Goal: Transaction & Acquisition: Purchase product/service

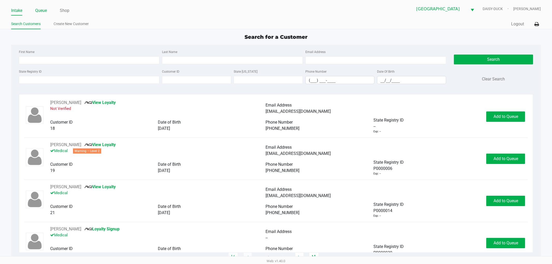
click at [40, 13] on link "Queue" at bounding box center [41, 10] width 12 height 7
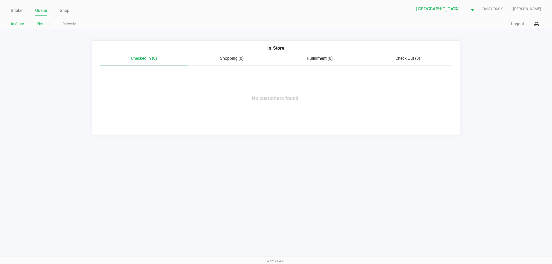
click at [42, 27] on li "Pickups" at bounding box center [43, 24] width 13 height 9
click at [40, 24] on link "Pickups" at bounding box center [43, 24] width 13 height 6
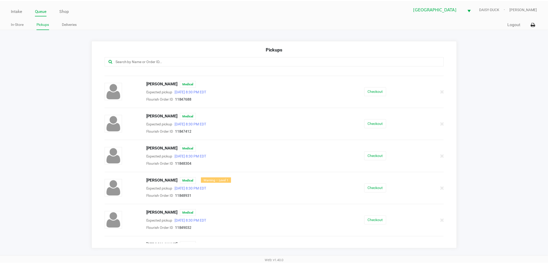
scroll to position [57, 0]
click at [369, 153] on button "Checkout" at bounding box center [378, 155] width 22 height 9
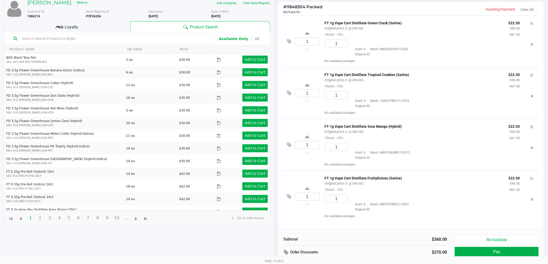
scroll to position [56, 0]
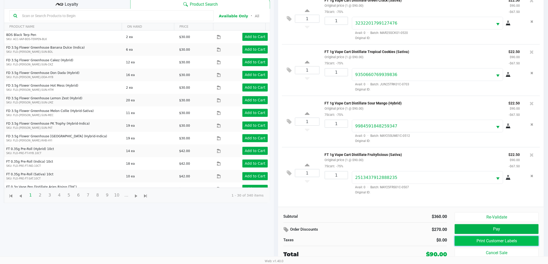
click at [475, 242] on button "Print Customer Labels" at bounding box center [496, 241] width 84 height 10
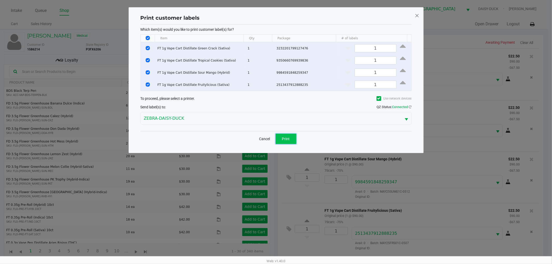
click at [294, 142] on button "Print" at bounding box center [286, 139] width 21 height 10
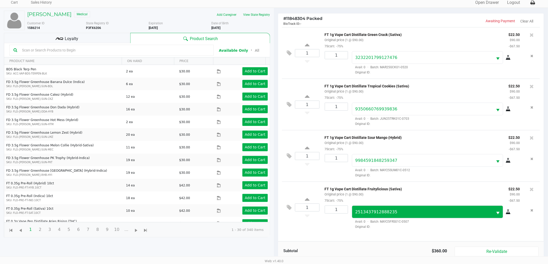
scroll to position [56, 0]
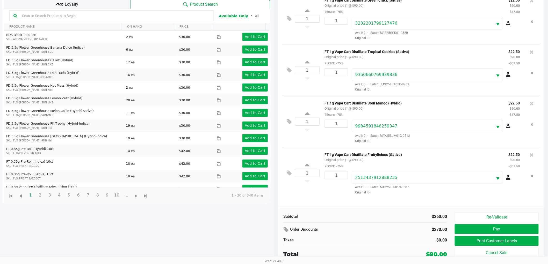
click at [69, 4] on span "Loyalty" at bounding box center [71, 4] width 13 height 6
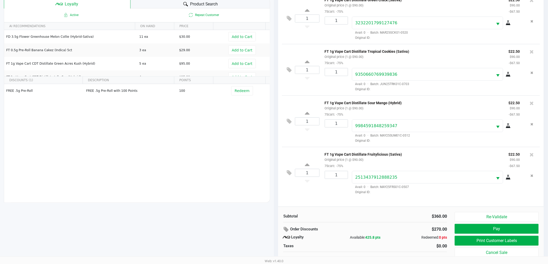
scroll to position [62, 0]
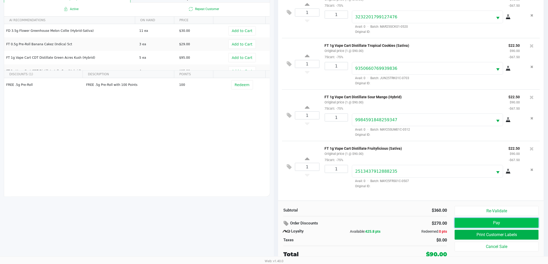
click at [476, 225] on button "Pay" at bounding box center [496, 223] width 84 height 10
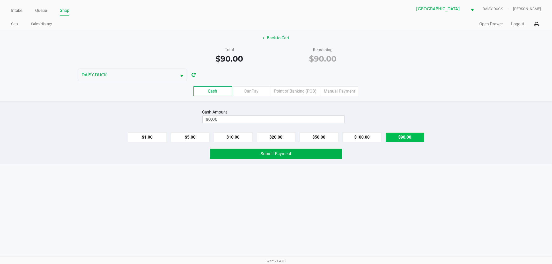
click at [410, 138] on button "$90.00" at bounding box center [405, 137] width 39 height 10
type input "$90.00"
click at [259, 154] on button "Submit Payment" at bounding box center [276, 154] width 132 height 10
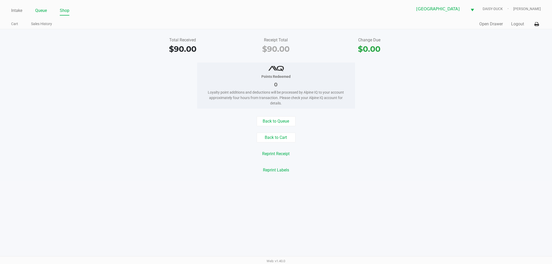
click at [42, 13] on link "Queue" at bounding box center [41, 10] width 12 height 7
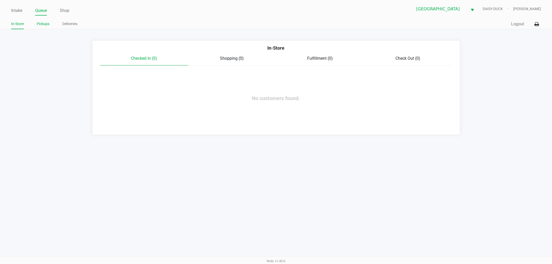
click at [38, 27] on link "Pickups" at bounding box center [43, 24] width 13 height 6
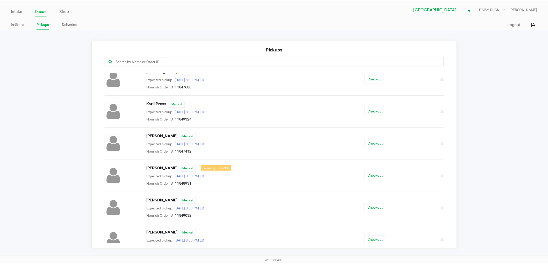
scroll to position [77, 0]
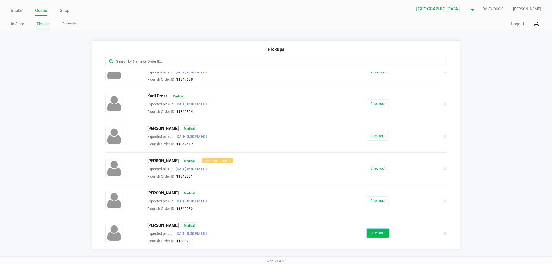
click at [367, 230] on button "Checkout" at bounding box center [378, 233] width 22 height 9
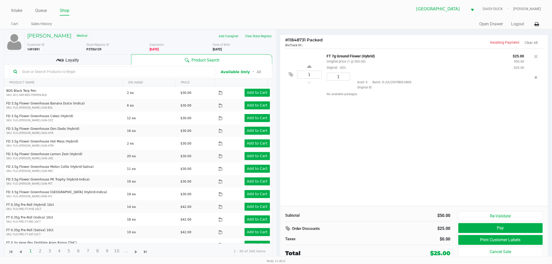
click at [82, 60] on div "Loyalty" at bounding box center [67, 59] width 127 height 10
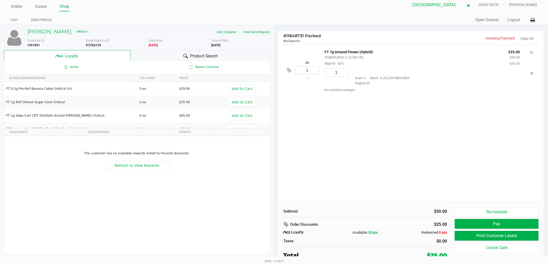
scroll to position [5, 0]
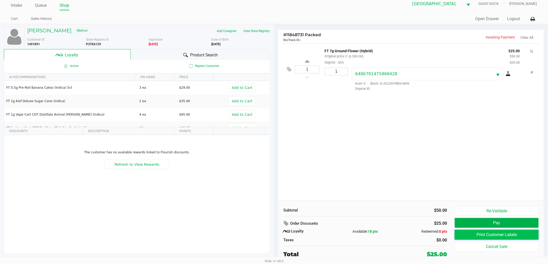
click at [483, 239] on button "Print Customer Labels" at bounding box center [496, 235] width 84 height 10
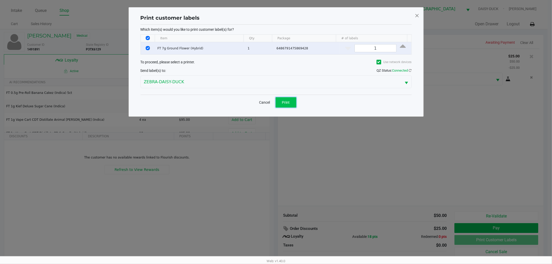
click at [291, 105] on button "Print" at bounding box center [286, 102] width 21 height 10
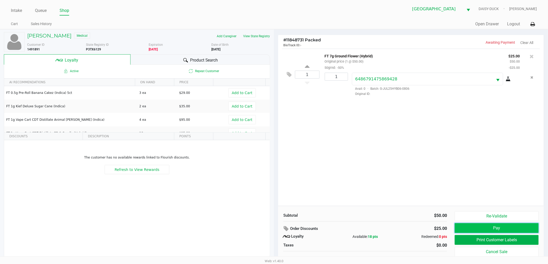
click at [485, 224] on button "Pay" at bounding box center [496, 228] width 84 height 10
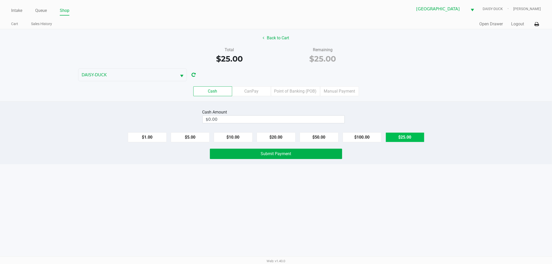
click at [421, 137] on button "$25.00" at bounding box center [405, 137] width 39 height 10
type input "$25.00"
click at [293, 158] on button "Submit Payment" at bounding box center [276, 154] width 132 height 10
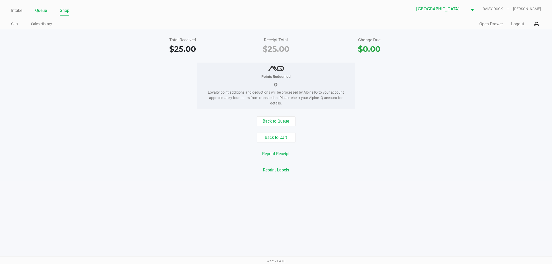
click at [42, 10] on link "Queue" at bounding box center [41, 10] width 12 height 7
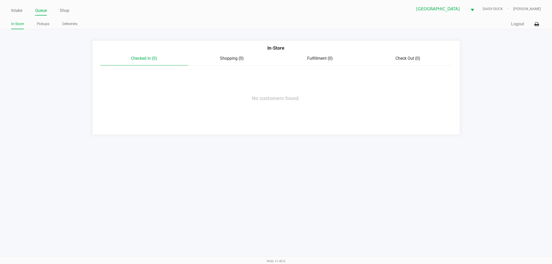
click at [17, 27] on link "In-Store" at bounding box center [17, 24] width 13 height 6
click at [18, 10] on link "Intake" at bounding box center [16, 10] width 11 height 7
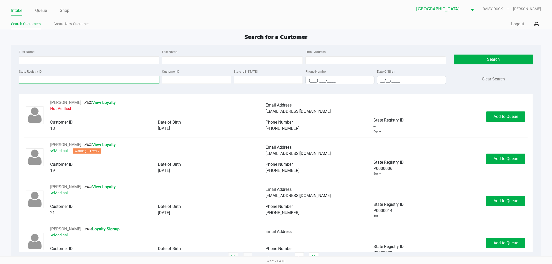
click at [27, 83] on input "State Registry ID" at bounding box center [89, 80] width 141 height 8
type input "p1xh5347"
click at [503, 59] on button "Search" at bounding box center [493, 60] width 79 height 10
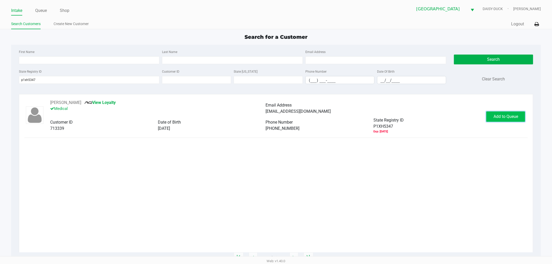
click at [505, 114] on span "Add to Queue" at bounding box center [506, 116] width 25 height 5
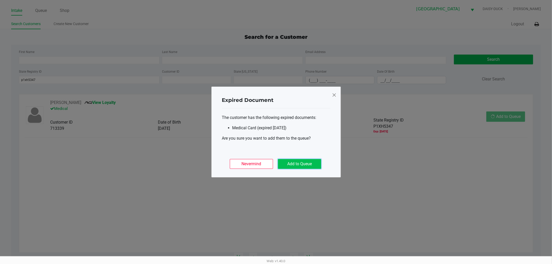
click at [305, 165] on button "Add to Queue" at bounding box center [299, 164] width 43 height 10
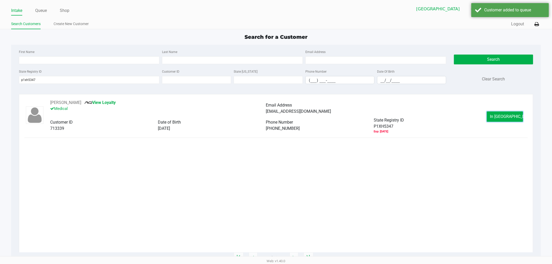
click at [498, 115] on span "In Queue" at bounding box center [511, 116] width 43 height 5
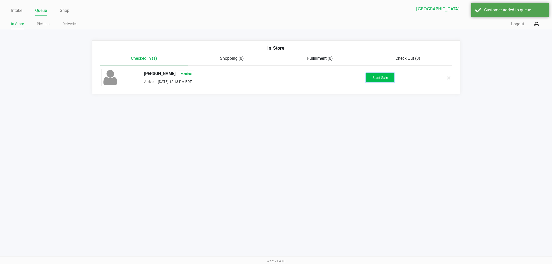
click at [387, 79] on button "Start Sale" at bounding box center [380, 77] width 28 height 9
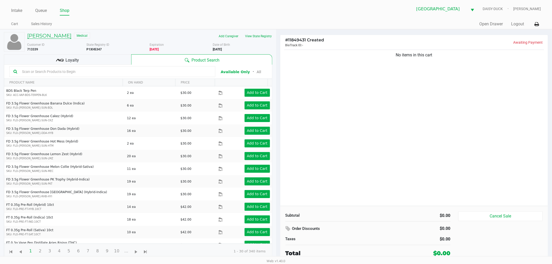
click at [41, 33] on h5 "ROCCO GIANCATERINO" at bounding box center [49, 36] width 44 height 6
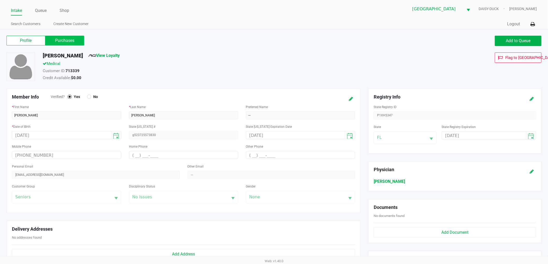
click at [50, 39] on label "Purchases" at bounding box center [64, 41] width 39 height 10
click at [0, 0] on 1 "Purchases" at bounding box center [0, 0] width 0 height 0
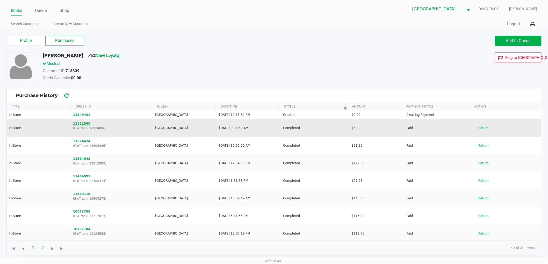
click at [82, 124] on button "11821560" at bounding box center [81, 123] width 17 height 5
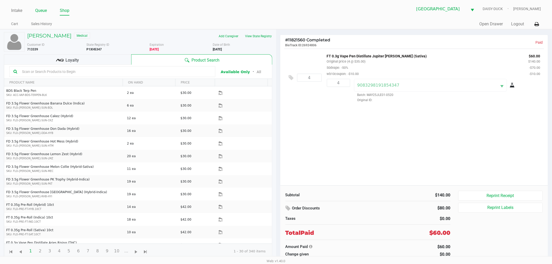
click at [39, 12] on link "Queue" at bounding box center [41, 10] width 12 height 7
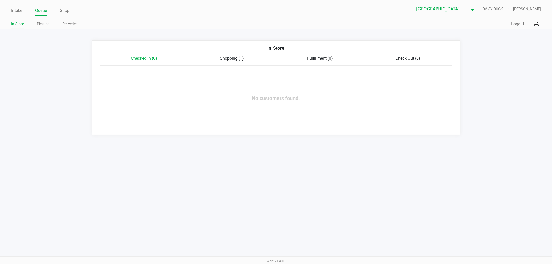
click at [231, 58] on span "Shopping (1)" at bounding box center [232, 58] width 24 height 5
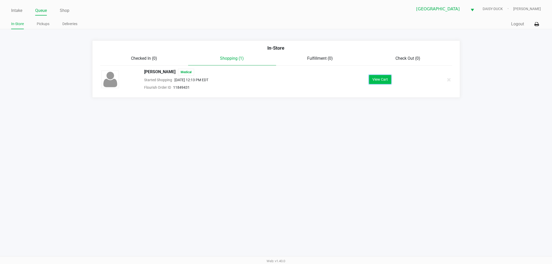
click at [382, 81] on button "View Cart" at bounding box center [380, 79] width 22 height 9
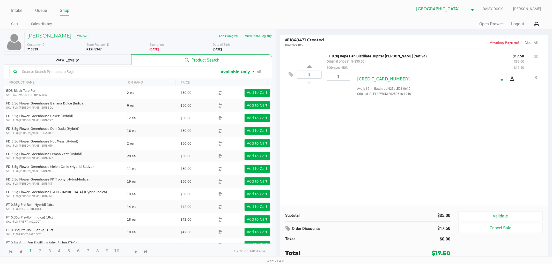
click at [295, 9] on div "Deerfield Beach WC DAISY-DUCK Aaron Lange" at bounding box center [408, 9] width 265 height 13
click at [491, 219] on button "Validate" at bounding box center [500, 216] width 85 height 10
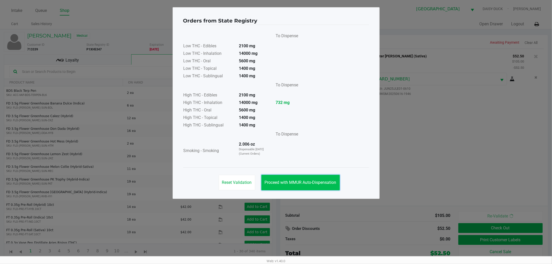
click at [301, 182] on span "Proceed with MMUR Auto-Dispensation" at bounding box center [301, 182] width 72 height 5
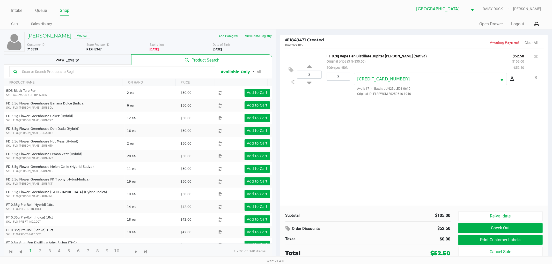
click at [69, 58] on span "Loyalty" at bounding box center [71, 60] width 13 height 6
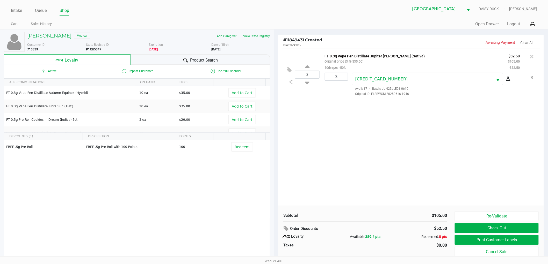
scroll to position [5, 0]
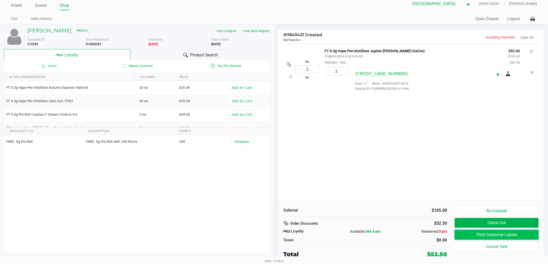
click at [466, 235] on button "Print Customer Labels" at bounding box center [496, 235] width 84 height 10
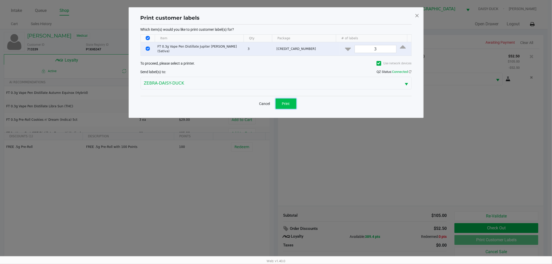
click at [288, 102] on span "Print" at bounding box center [286, 104] width 8 height 4
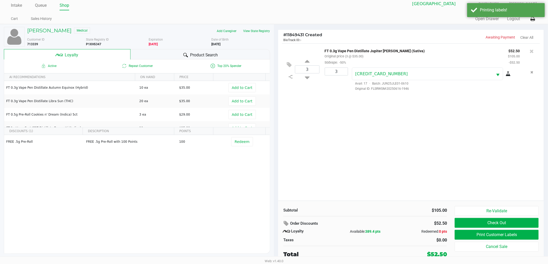
scroll to position [5, 0]
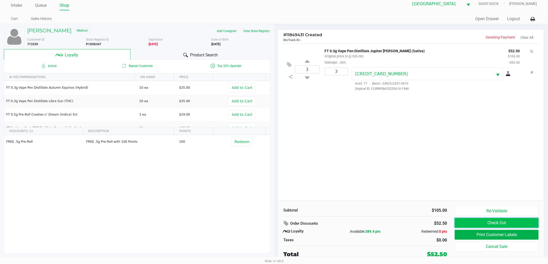
click at [492, 223] on button "Check Out" at bounding box center [496, 223] width 84 height 10
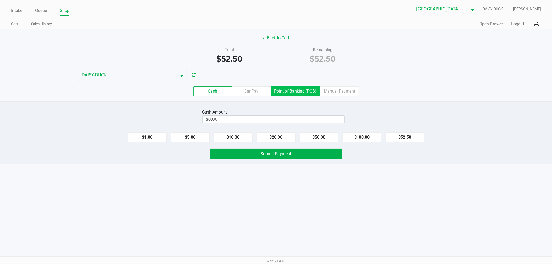
click at [285, 89] on label "Point of Banking (POB)" at bounding box center [295, 91] width 49 height 10
click at [0, 0] on 7 "Point of Banking (POB)" at bounding box center [0, 0] width 0 height 0
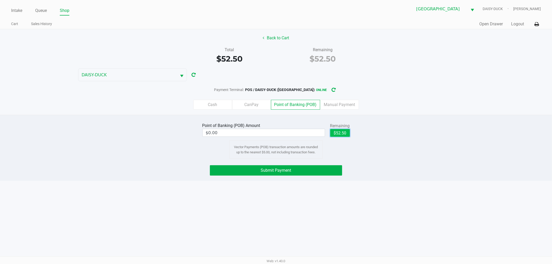
click at [341, 134] on button "$52.50" at bounding box center [340, 133] width 20 height 8
type input "$52.50"
click at [311, 173] on button "Submit Payment" at bounding box center [276, 170] width 132 height 10
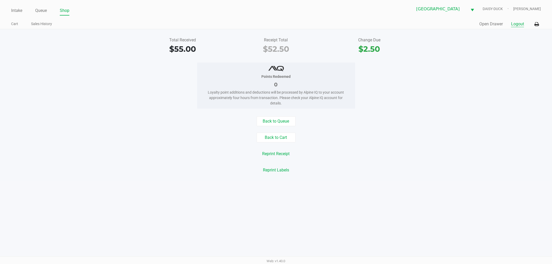
click at [513, 25] on button "Logout" at bounding box center [517, 24] width 13 height 6
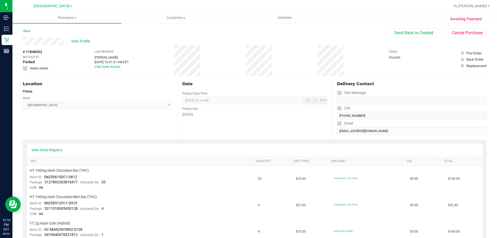
scroll to position [104, 0]
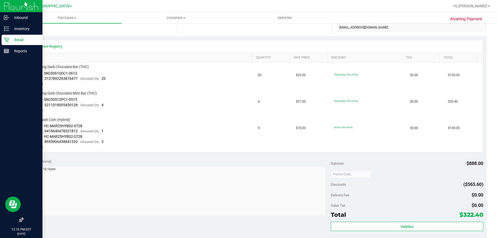
click at [15, 40] on p "Retail" at bounding box center [24, 40] width 31 height 6
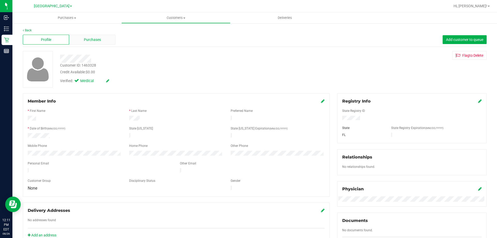
click at [96, 39] on span "Purchases" at bounding box center [92, 39] width 17 height 5
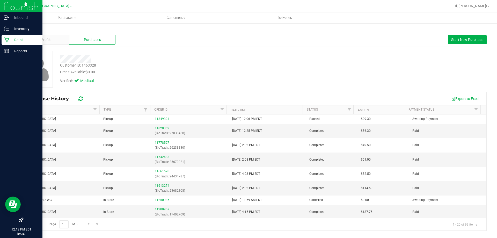
click at [11, 40] on p "Retail" at bounding box center [24, 40] width 31 height 6
